Goal: Check status

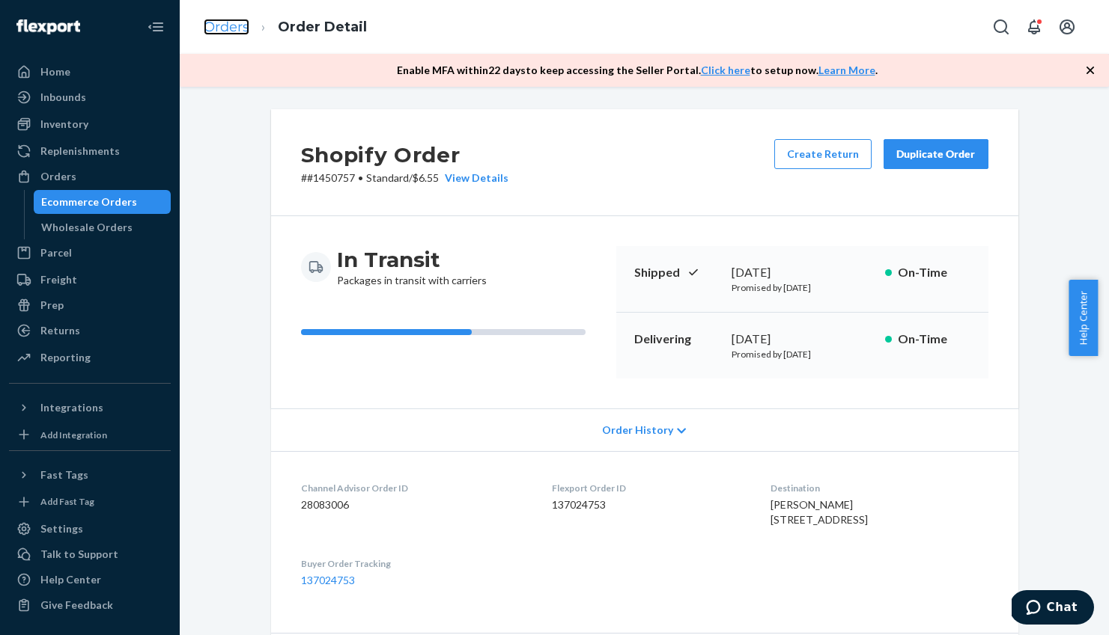
click at [224, 21] on link "Orders" at bounding box center [227, 27] width 46 height 16
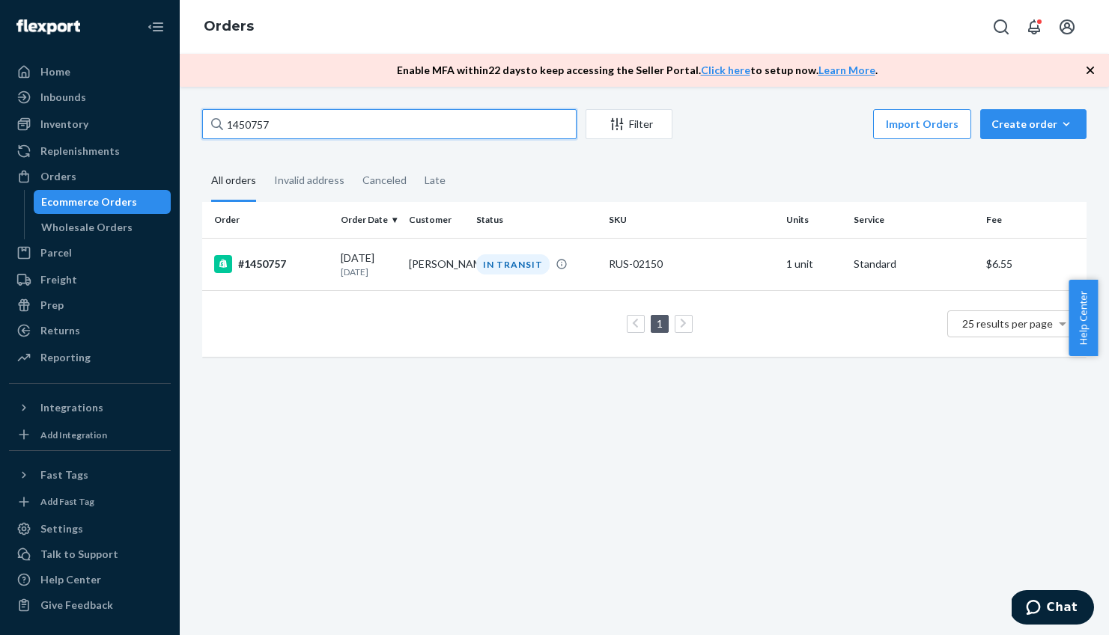
click at [272, 132] on input "1450757" at bounding box center [389, 124] width 374 height 30
drag, startPoint x: 274, startPoint y: 124, endPoint x: 222, endPoint y: 126, distance: 51.7
click at [222, 126] on div "1450757" at bounding box center [389, 124] width 374 height 30
paste input "40293"
type input "1440293"
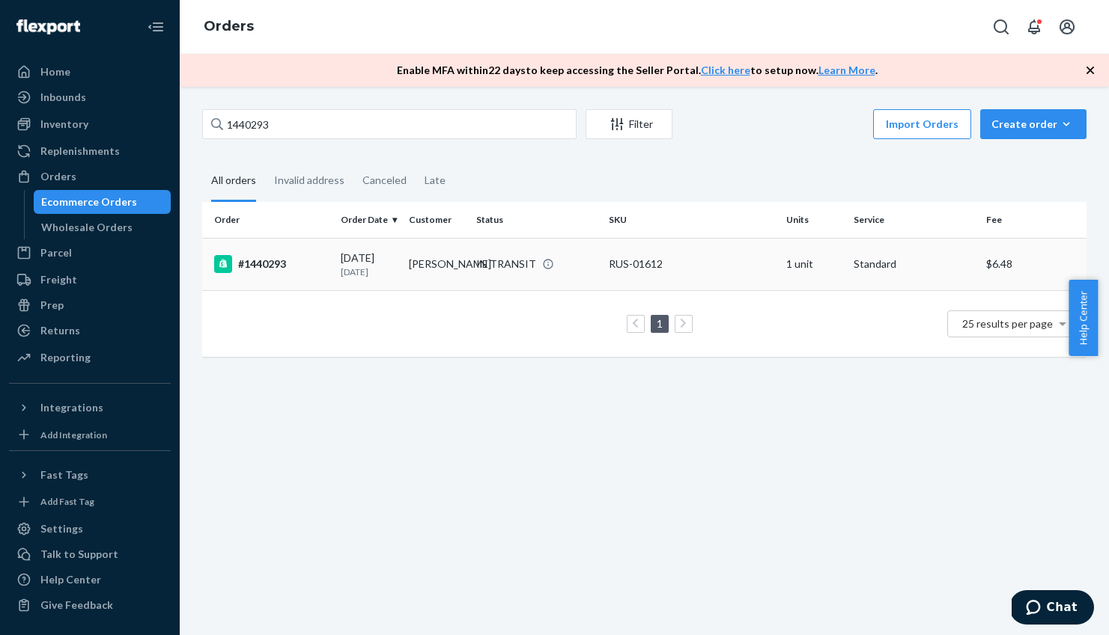
click at [255, 266] on div "#1440293" at bounding box center [271, 264] width 115 height 18
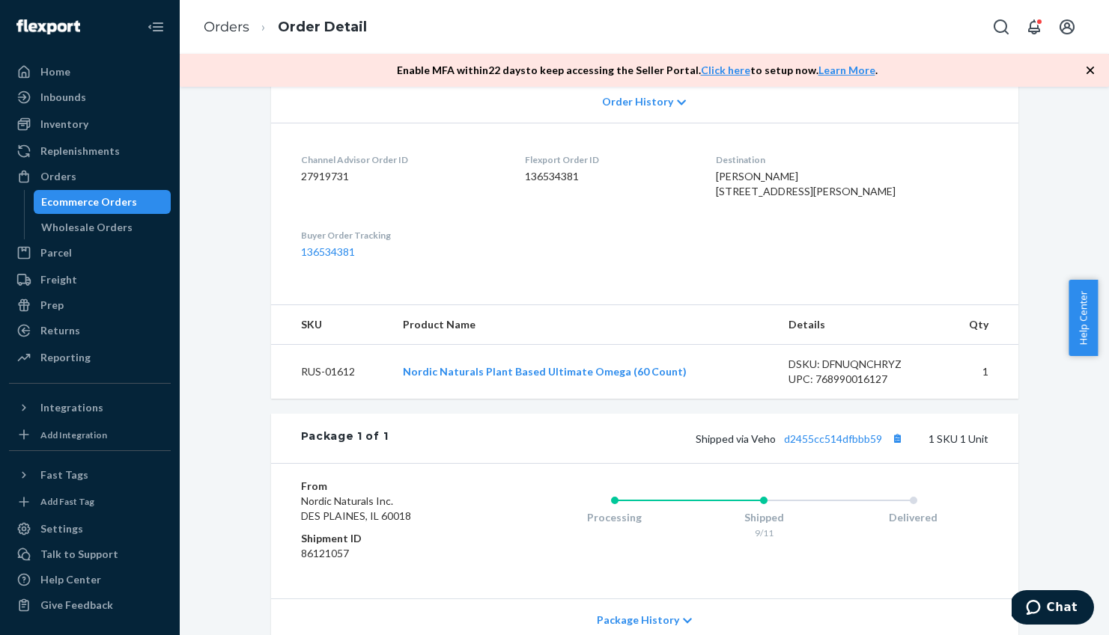
scroll to position [153, 0]
